Goal: Navigation & Orientation: Find specific page/section

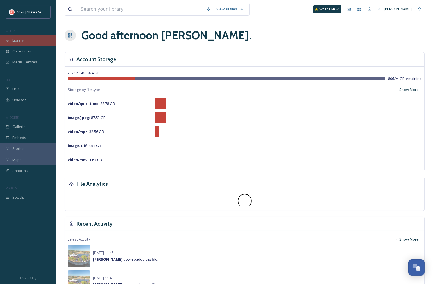
click at [19, 42] on span "Library" at bounding box center [17, 40] width 11 height 5
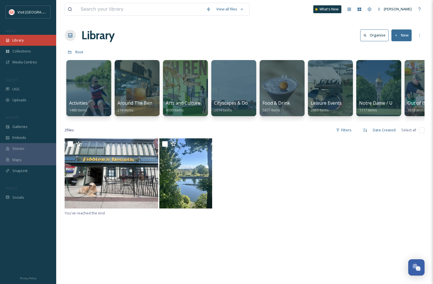
click at [20, 43] on div "Library" at bounding box center [28, 40] width 56 height 11
click at [18, 51] on span "Collections" at bounding box center [21, 51] width 19 height 5
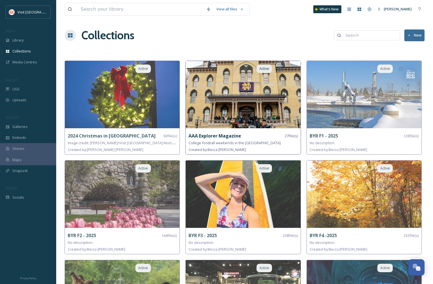
click at [265, 123] on img at bounding box center [243, 94] width 115 height 67
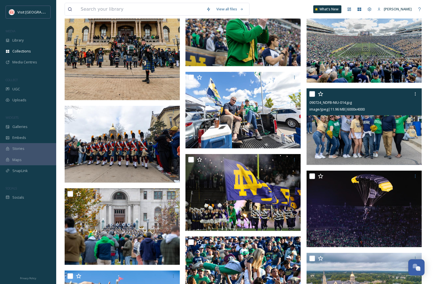
scroll to position [437, 0]
